Goal: Task Accomplishment & Management: Manage account settings

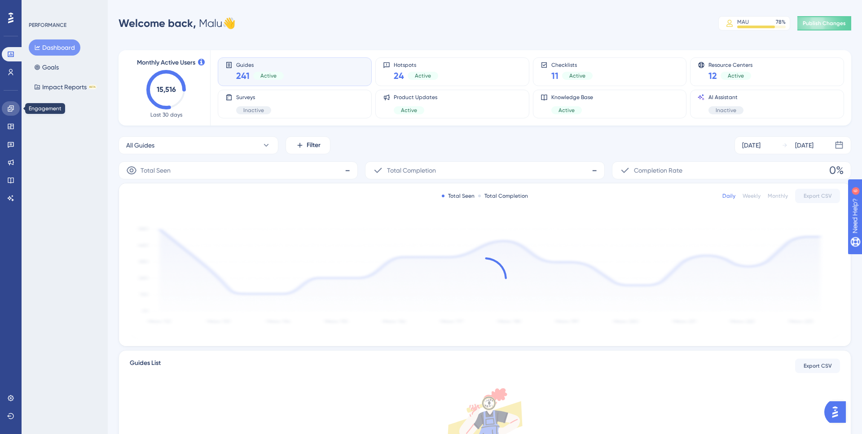
click at [17, 105] on link at bounding box center [11, 108] width 18 height 14
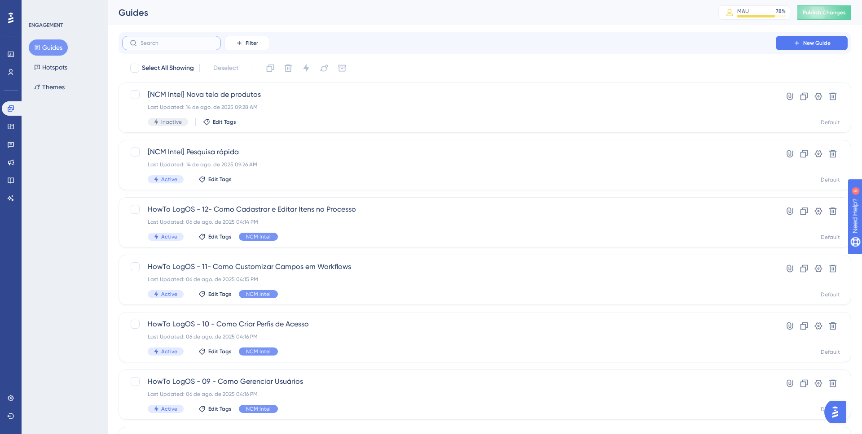
click at [180, 45] on input "text" at bounding box center [176, 43] width 73 height 6
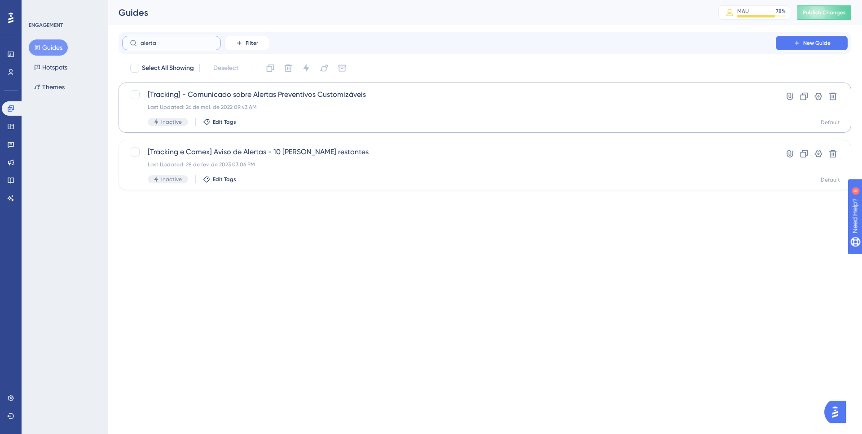
type input "alerta"
click at [310, 106] on div "Last Updated: 26 de mai. de 2022 09:43 AM" at bounding box center [449, 107] width 602 height 7
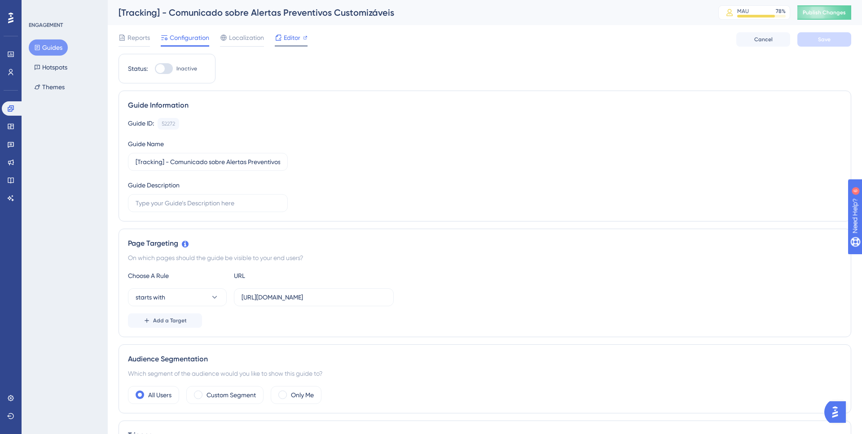
click at [280, 41] on icon at bounding box center [278, 37] width 7 height 7
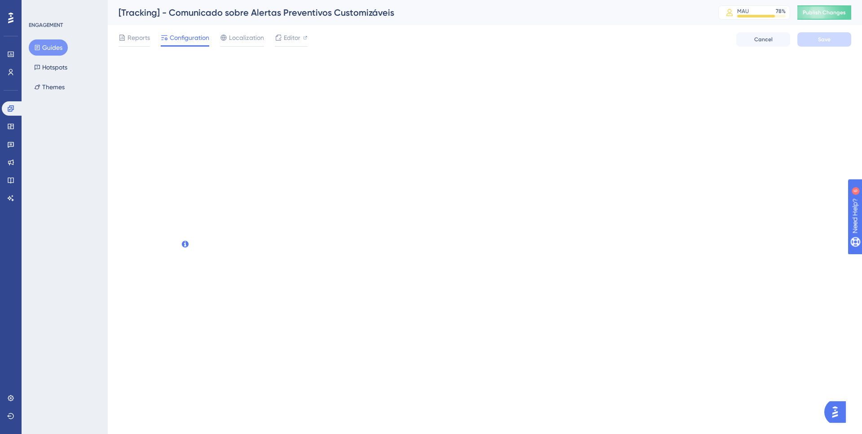
click at [60, 50] on button "Guides" at bounding box center [48, 47] width 39 height 16
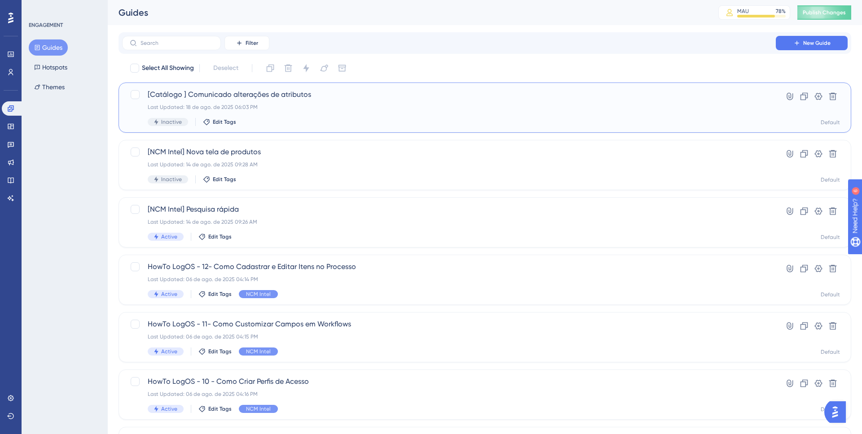
click at [346, 98] on span "[Catálogo ] Comunicado alterações de atributos" at bounding box center [449, 94] width 602 height 11
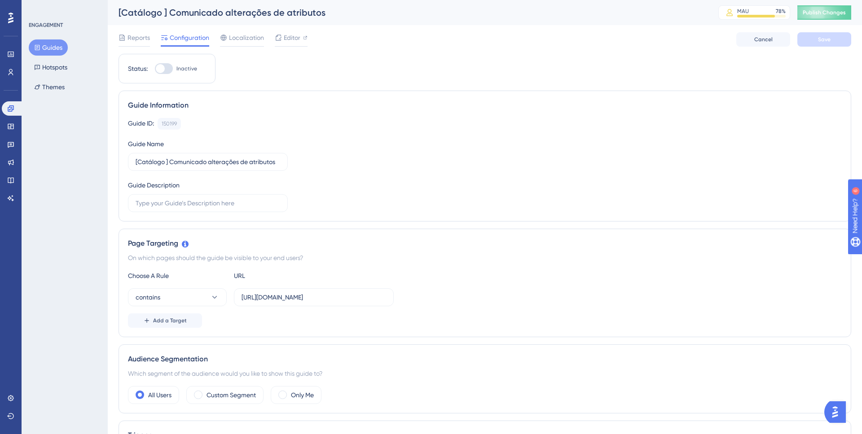
click at [169, 68] on div at bounding box center [164, 68] width 18 height 11
click at [155, 69] on input "Inactive" at bounding box center [154, 69] width 0 height 0
checkbox input "true"
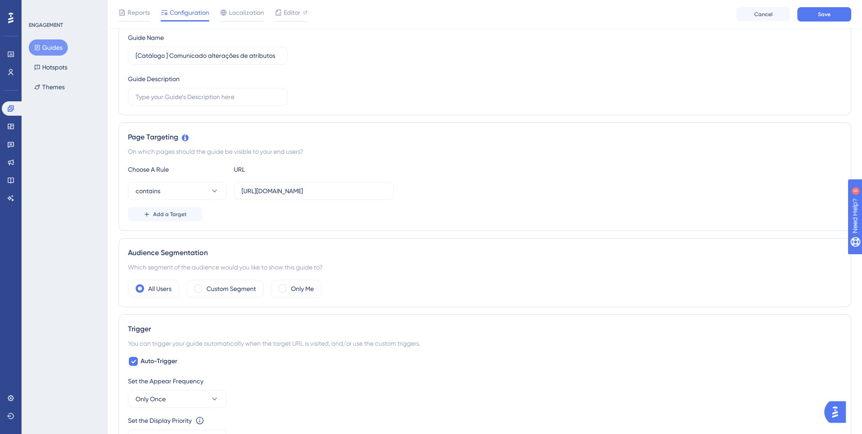
scroll to position [115, 0]
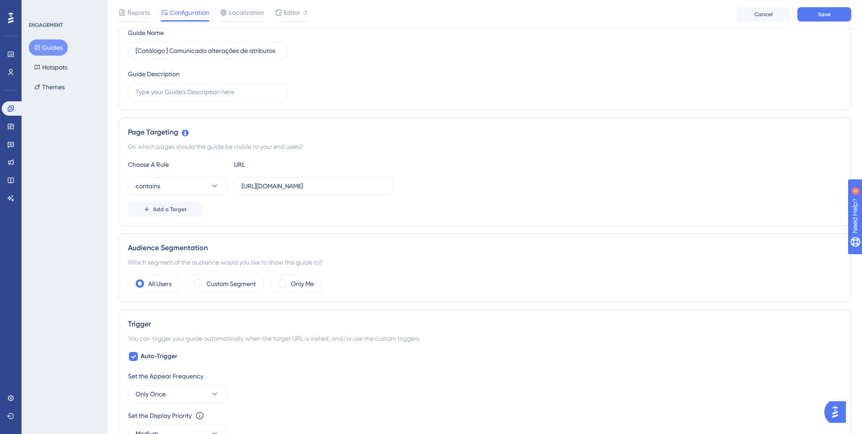
drag, startPoint x: 287, startPoint y: 193, endPoint x: 439, endPoint y: 189, distance: 152.2
click at [439, 189] on div "contains https://logmanager.logcomex.io/product-catalog" at bounding box center [484, 186] width 713 height 18
click at [331, 187] on input "https://logmanager.logcomex.io/product-catalog" at bounding box center [313, 186] width 144 height 10
drag, startPoint x: 300, startPoint y: 186, endPoint x: 405, endPoint y: 189, distance: 105.1
click at [405, 189] on div "contains https://logmanager.logcomex.io/product-catalog" at bounding box center [484, 186] width 713 height 18
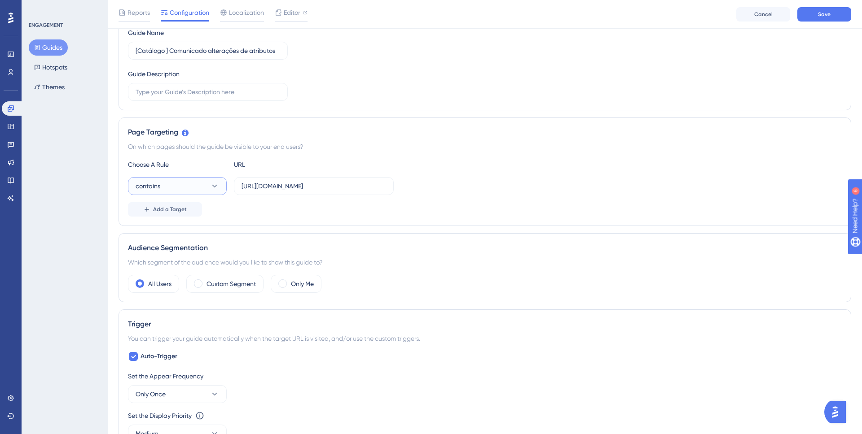
click at [208, 187] on button "contains" at bounding box center [177, 186] width 99 height 18
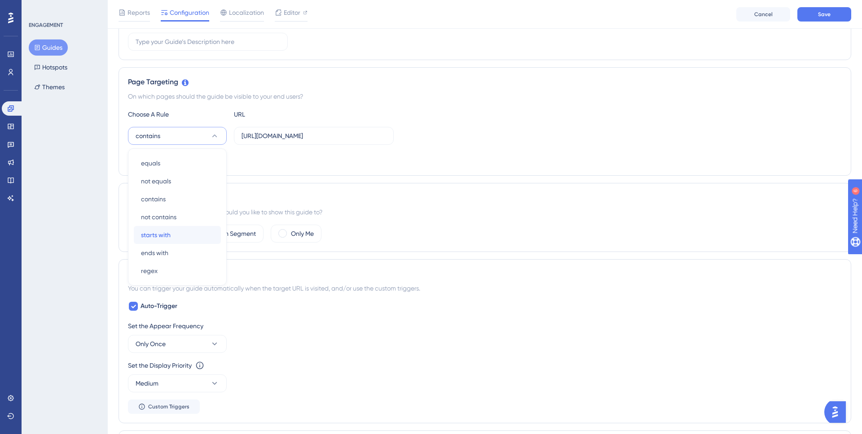
click at [191, 230] on div "starts with starts with" at bounding box center [177, 235] width 73 height 18
drag, startPoint x: 322, startPoint y: 136, endPoint x: 446, endPoint y: 138, distance: 123.9
click at [446, 138] on div "starts with https://logmanager.logcomex.io/product-catalog" at bounding box center [484, 136] width 713 height 18
click at [310, 166] on div "Page Targeting On which pages should the guide be visible to your end users? Ch…" at bounding box center [484, 121] width 732 height 109
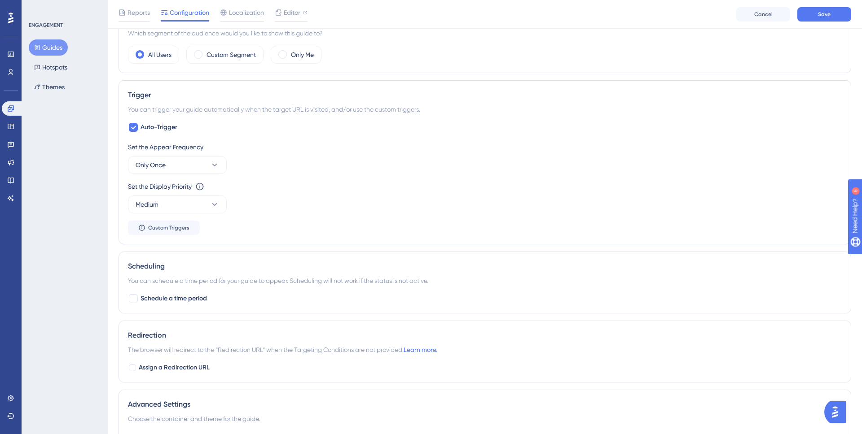
scroll to position [346, 0]
click at [206, 198] on button "Medium" at bounding box center [177, 203] width 99 height 18
click at [180, 285] on div "Highest Highest" at bounding box center [177, 284] width 73 height 18
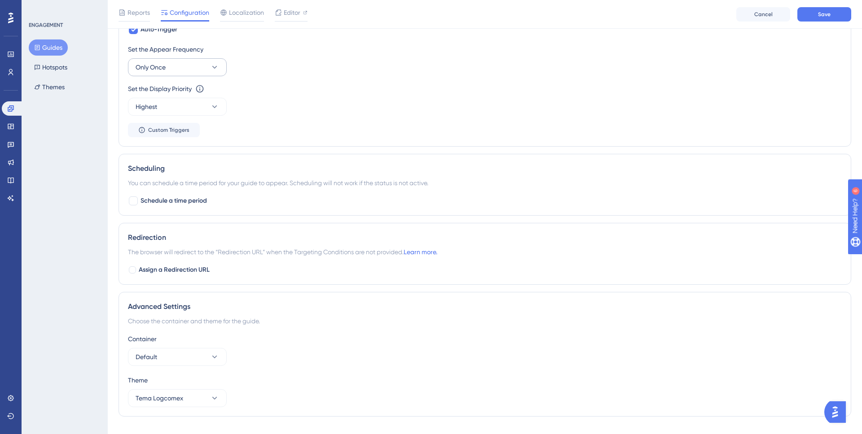
scroll to position [456, 0]
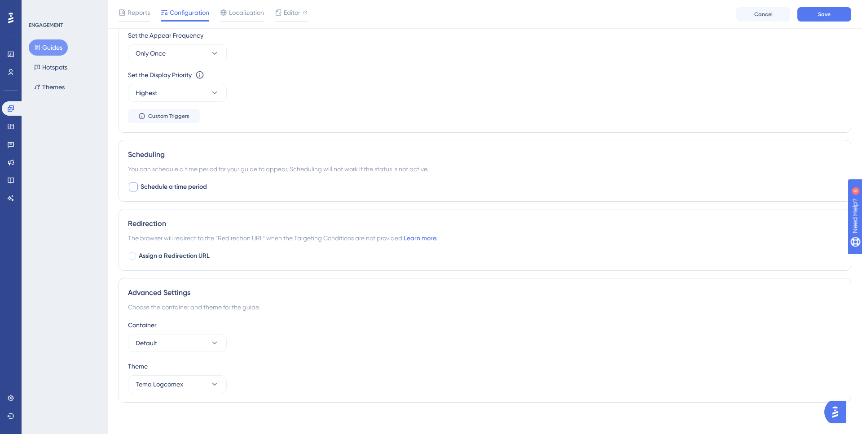
click at [187, 187] on span "Schedule a time period" at bounding box center [173, 187] width 66 height 11
checkbox input "true"
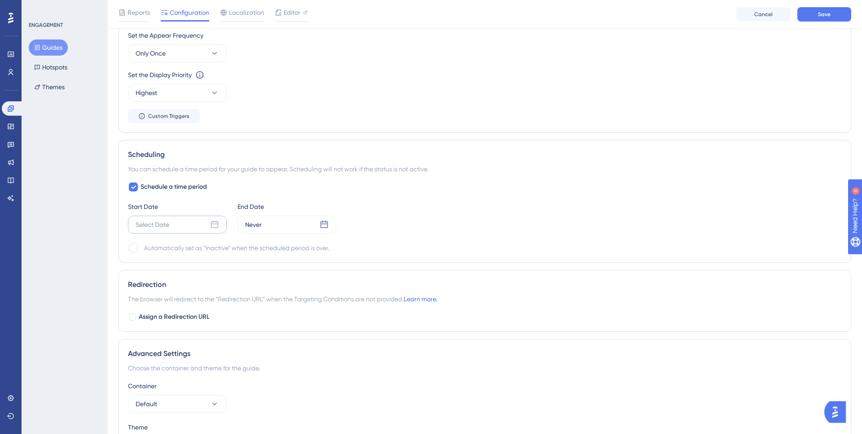
click at [196, 223] on div "Select Date" at bounding box center [177, 225] width 99 height 18
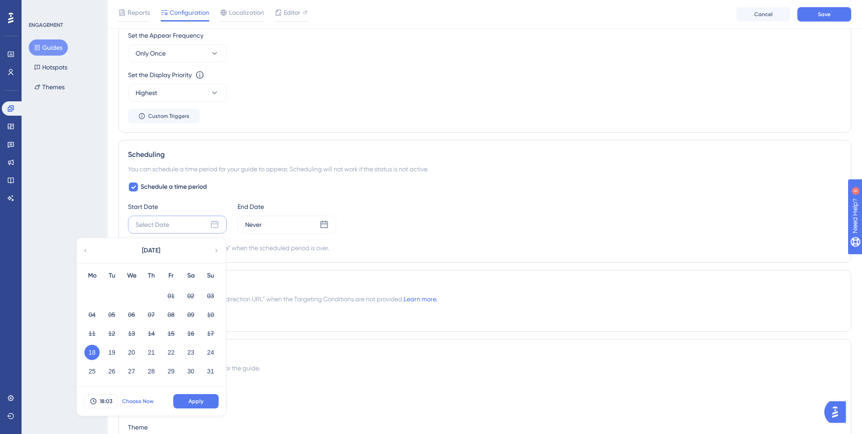
click at [129, 399] on span "Choose Now" at bounding box center [137, 401] width 31 height 7
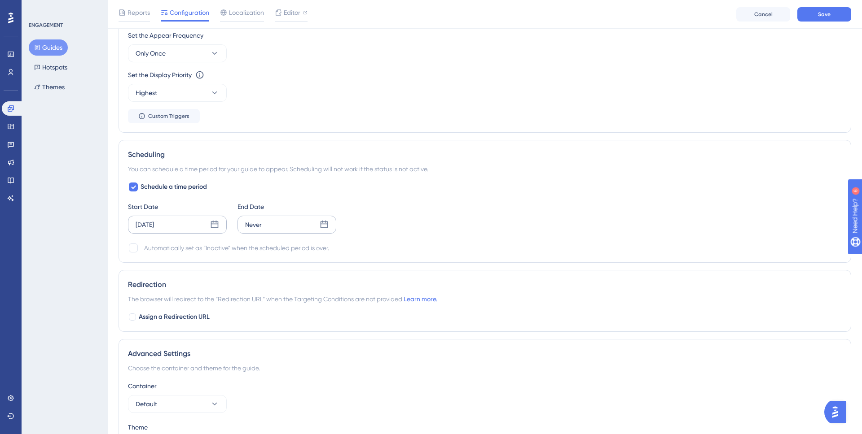
click at [282, 231] on div "Never" at bounding box center [286, 225] width 99 height 18
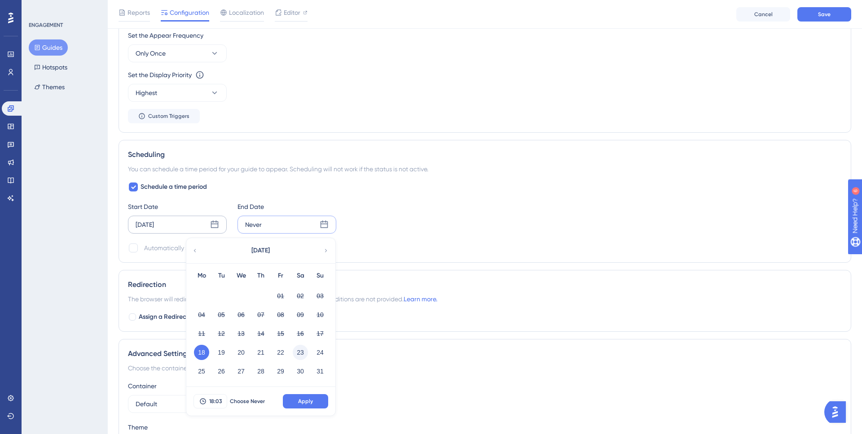
click at [304, 354] on button "23" at bounding box center [300, 352] width 15 height 15
click at [295, 403] on button "Apply" at bounding box center [305, 401] width 45 height 14
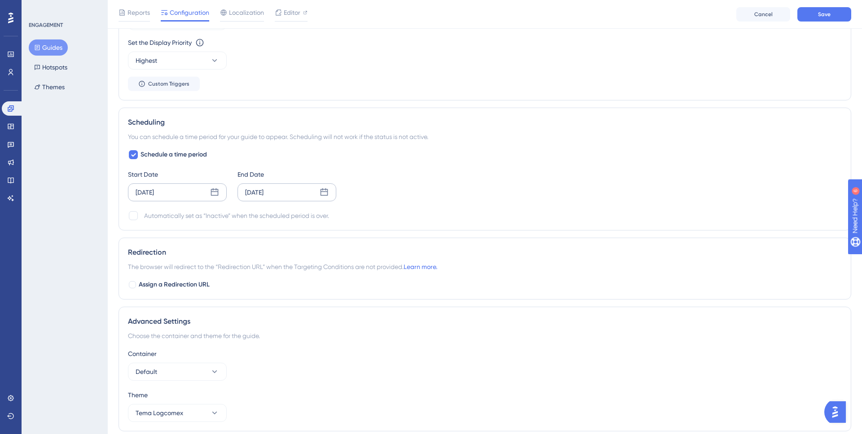
scroll to position [487, 0]
click at [186, 221] on div "Automatically set as “Inactive” when the scheduled period is over." at bounding box center [236, 216] width 185 height 11
click at [182, 217] on div "Automatically set as “Inactive” when the scheduled period is over." at bounding box center [236, 216] width 185 height 11
click at [128, 210] on div "Schedule a time period Start Date Aug 18 2025 End Date Aug 23 2025 Automaticall…" at bounding box center [484, 186] width 713 height 72
click at [135, 217] on div at bounding box center [133, 216] width 9 height 9
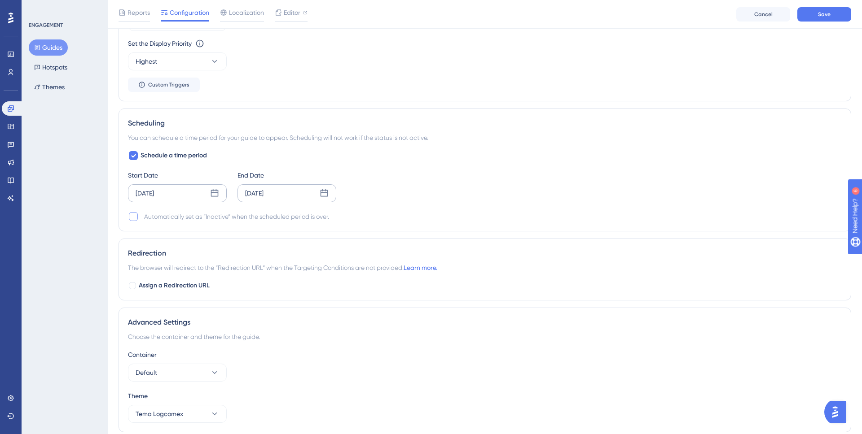
checkbox input "true"
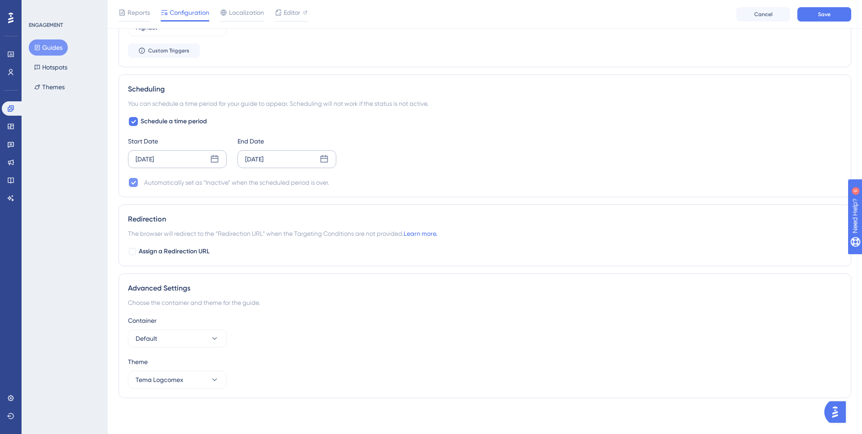
scroll to position [0, 0]
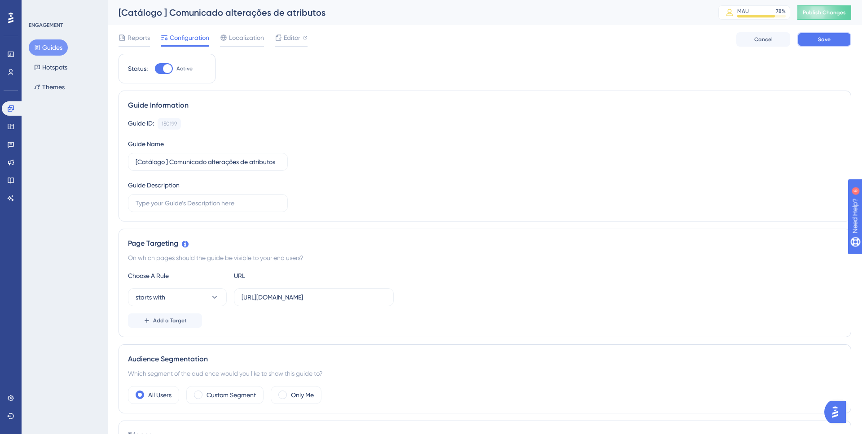
click at [813, 41] on button "Save" at bounding box center [824, 39] width 54 height 14
click at [820, 17] on button "Publish Changes" at bounding box center [824, 12] width 54 height 14
